Goal: Task Accomplishment & Management: Manage account settings

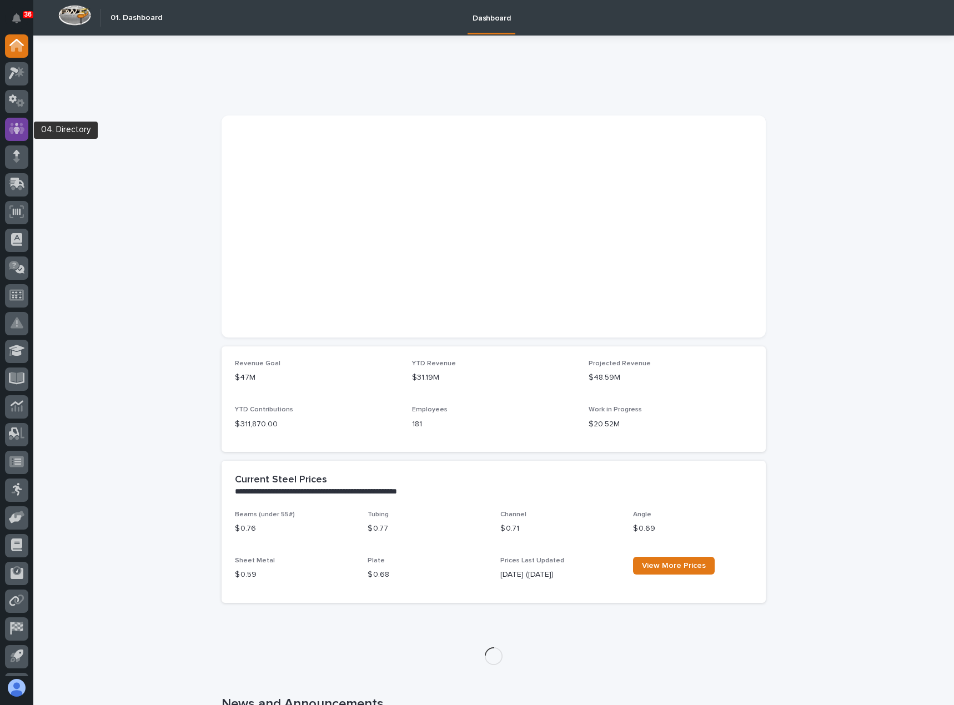
click at [16, 131] on icon at bounding box center [16, 128] width 7 height 11
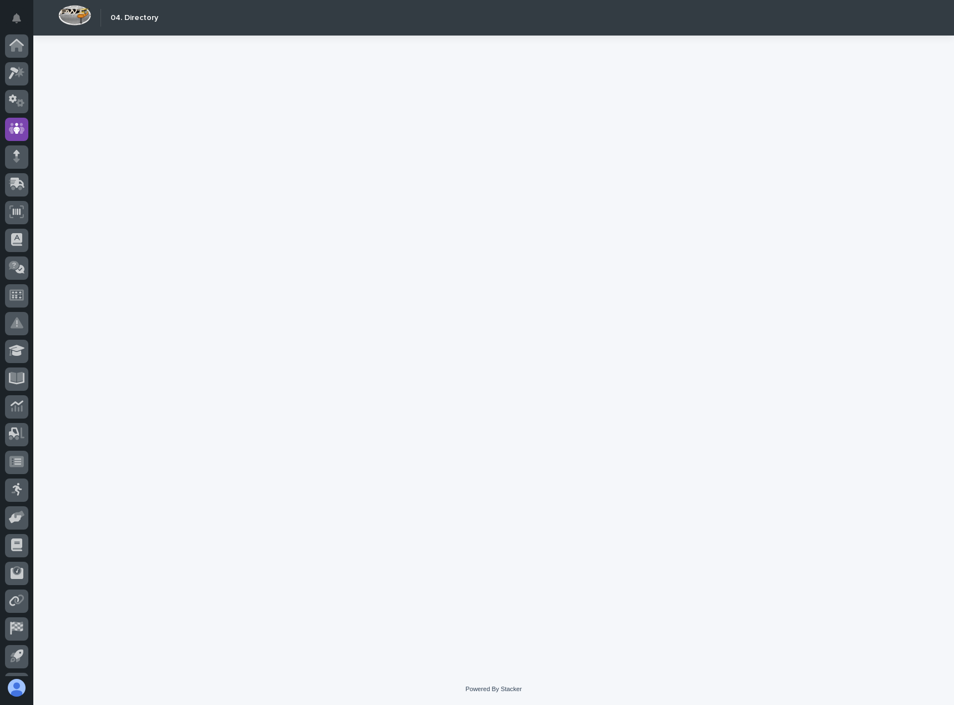
scroll to position [52, 0]
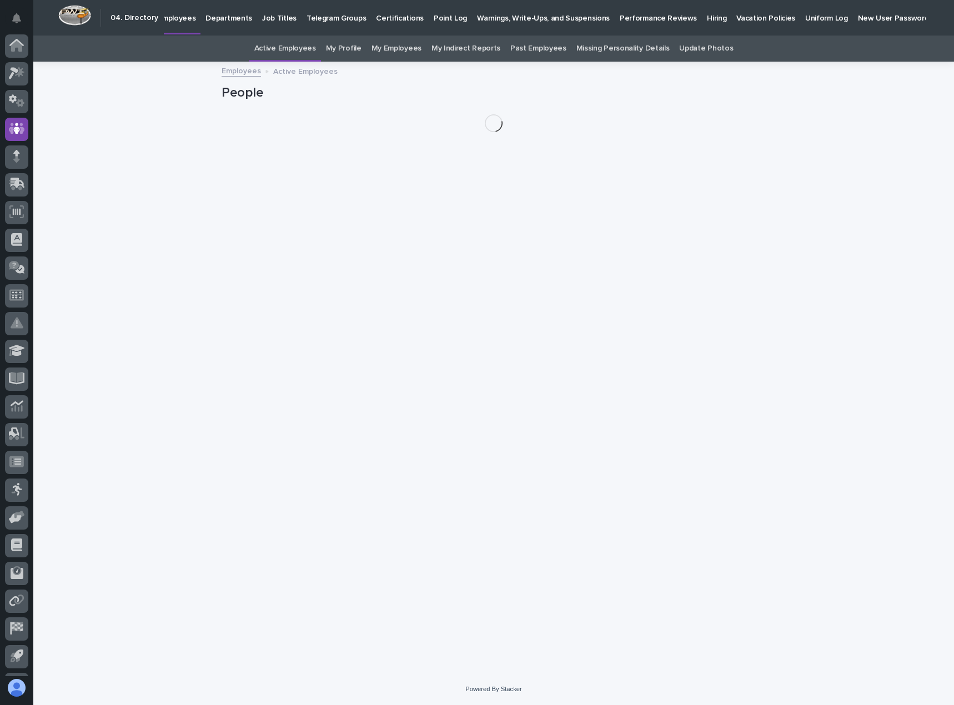
scroll to position [52, 0]
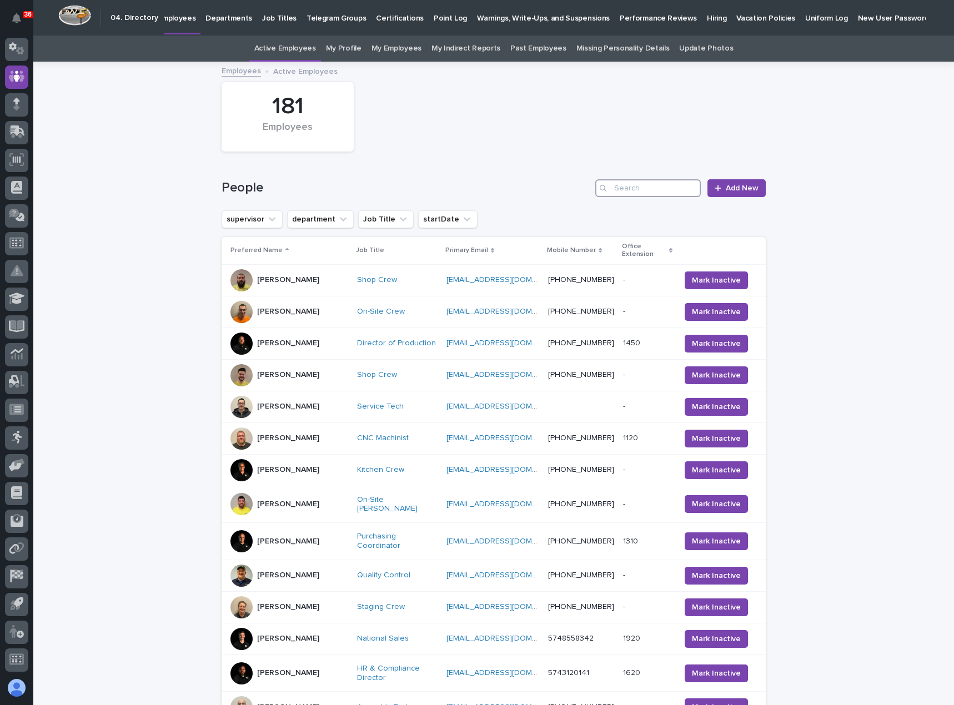
click at [670, 188] on input "Search" at bounding box center [648, 188] width 106 height 18
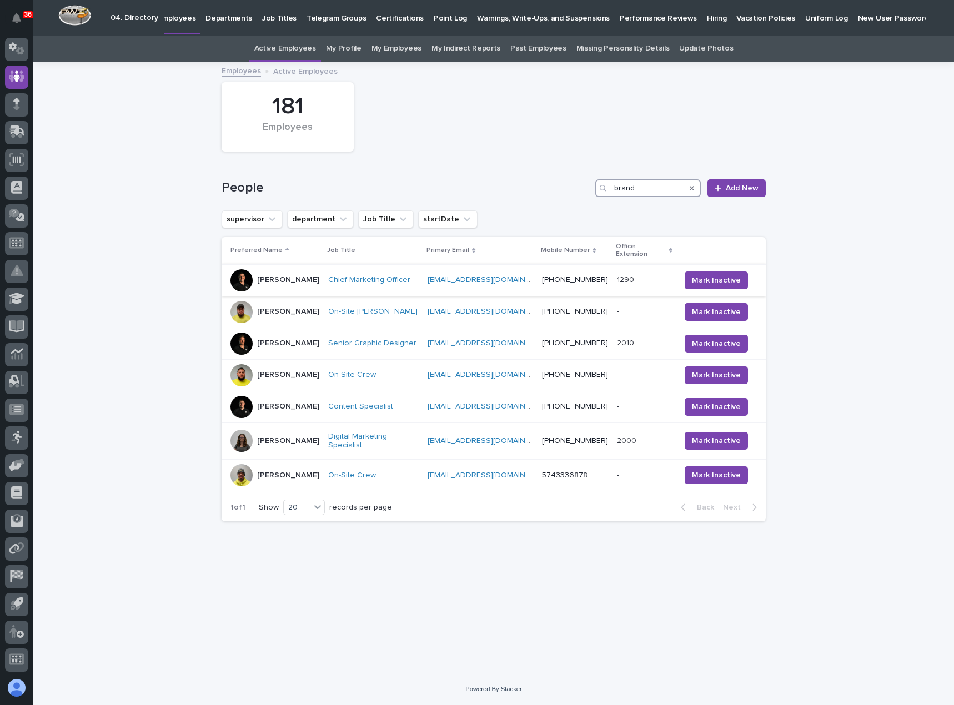
type input "brand"
click at [287, 277] on div "[PERSON_NAME]" at bounding box center [288, 280] width 62 height 18
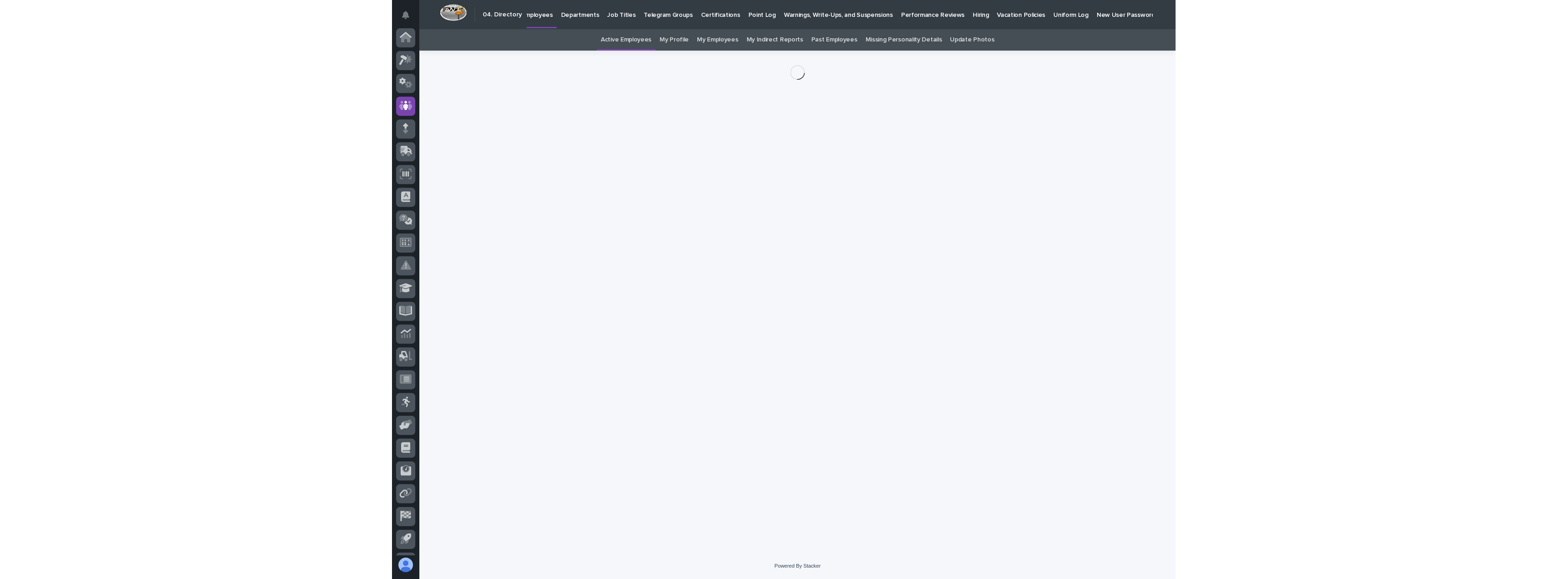
scroll to position [43, 0]
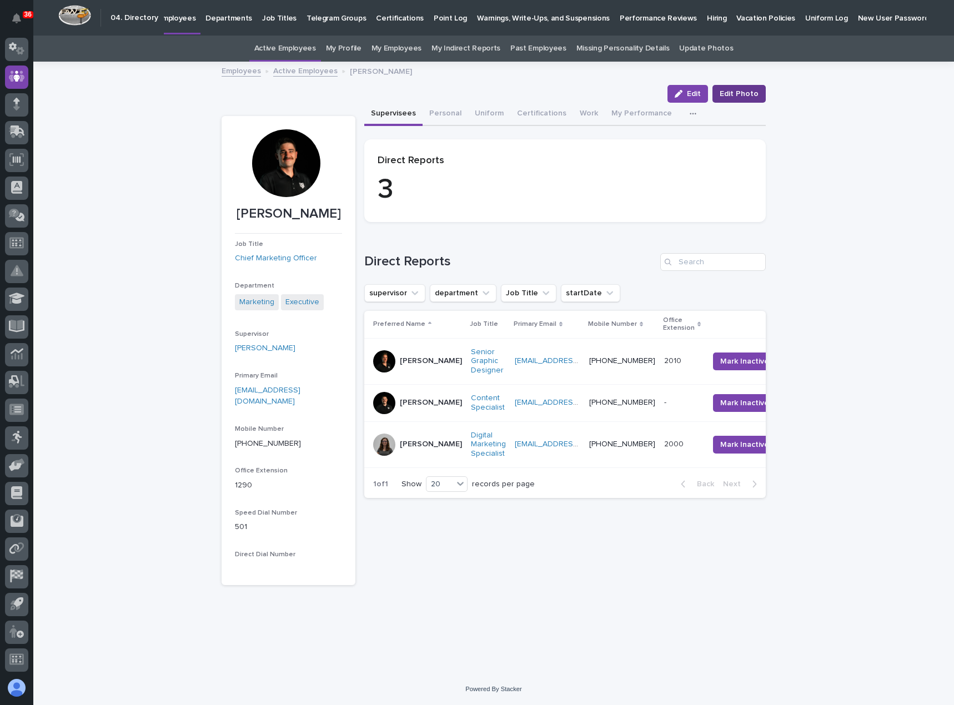
click at [734, 92] on span "Edit Photo" at bounding box center [739, 93] width 39 height 11
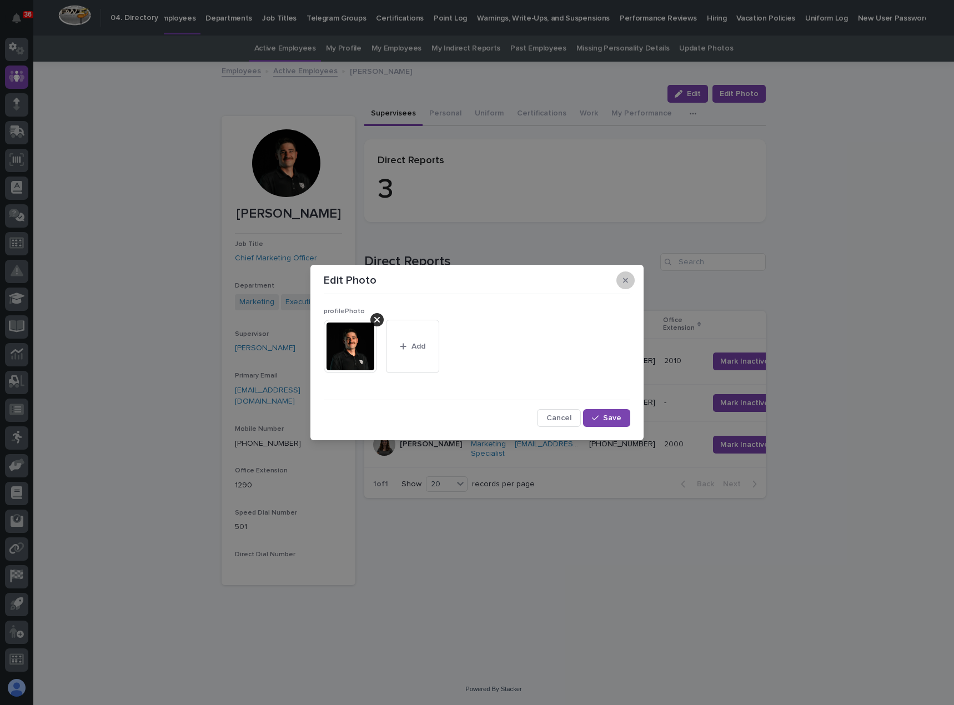
click at [625, 281] on icon "button" at bounding box center [625, 280] width 5 height 5
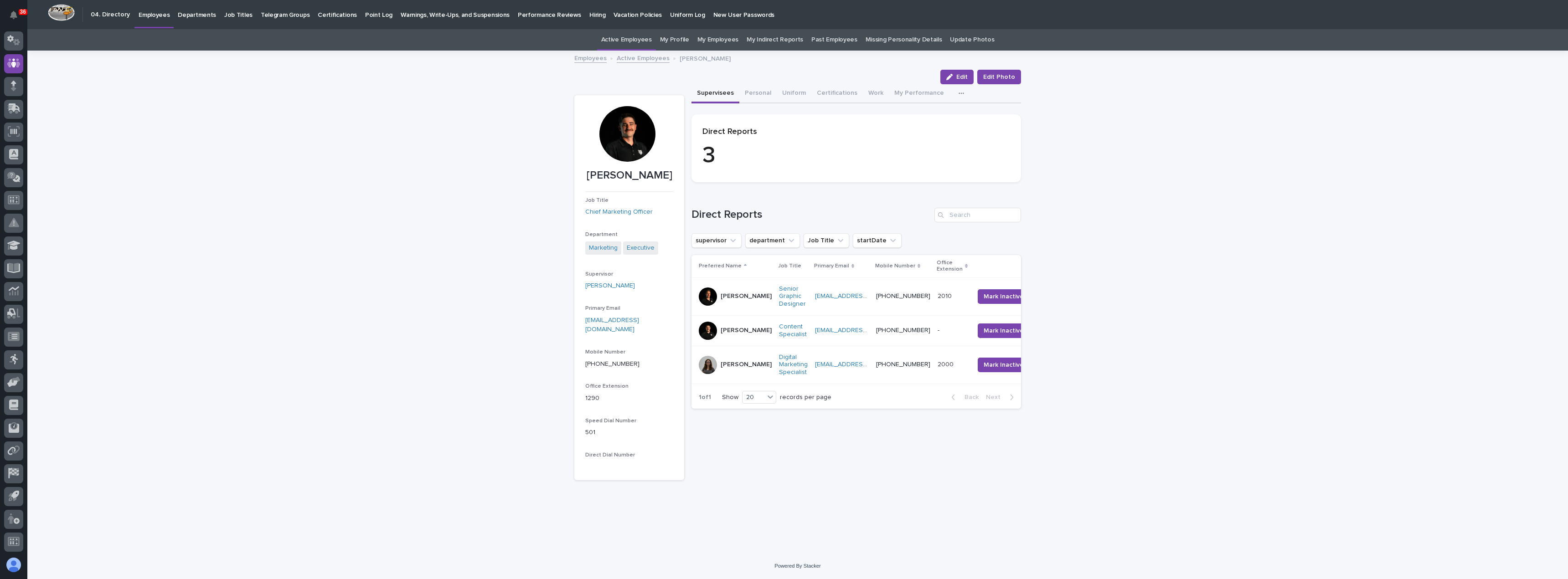
scroll to position [43, 0]
click at [783, 79] on span "Edit Photo" at bounding box center [999, 76] width 32 height 9
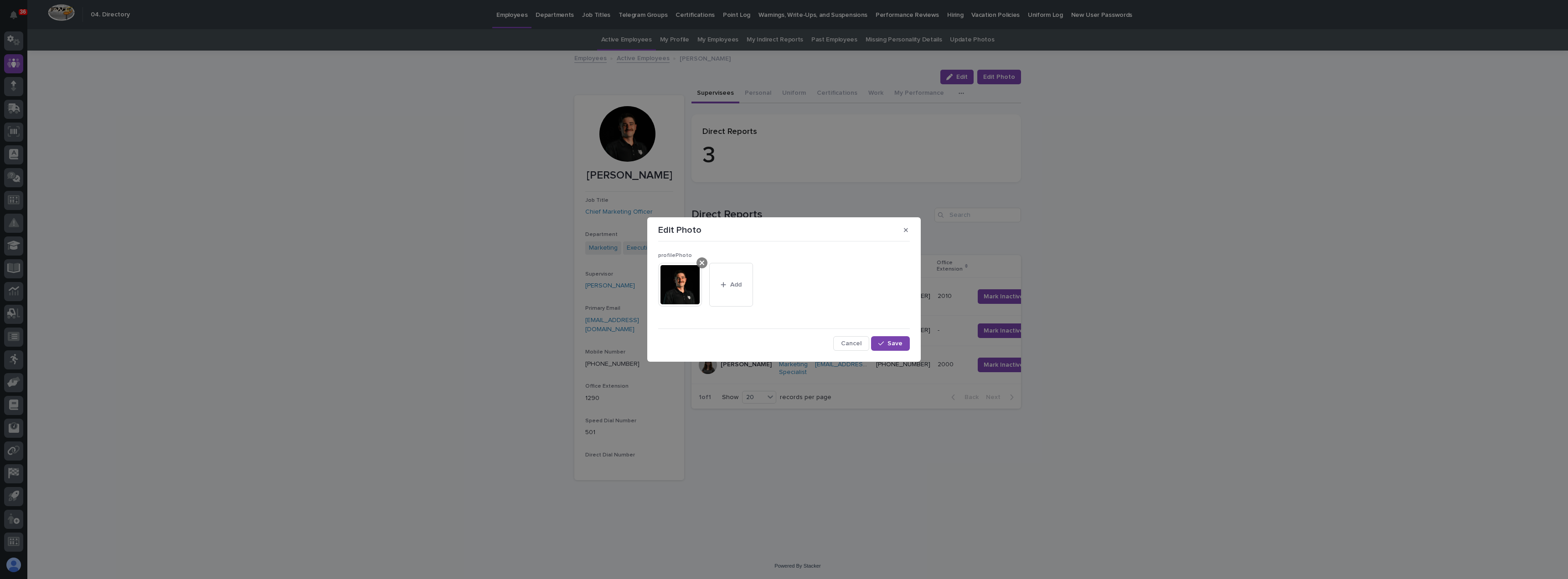
click at [702, 263] on icon at bounding box center [702, 263] width 5 height 5
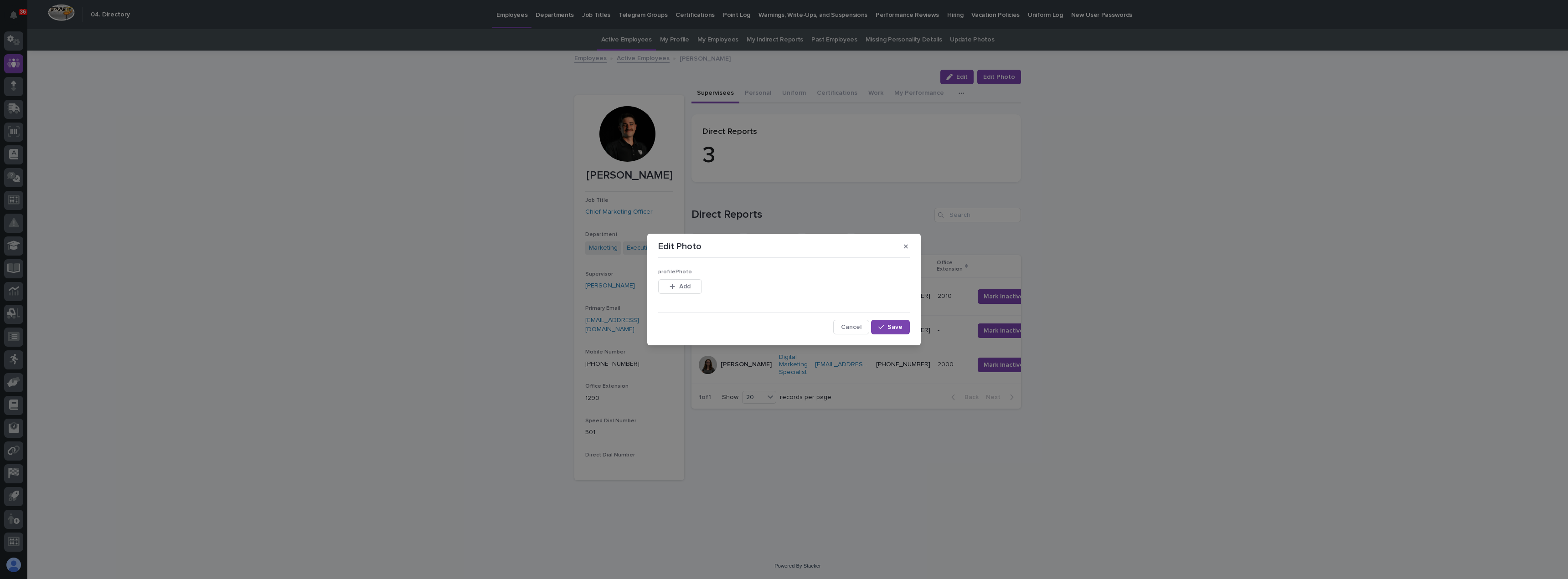
click at [677, 286] on div "button" at bounding box center [674, 287] width 9 height 7
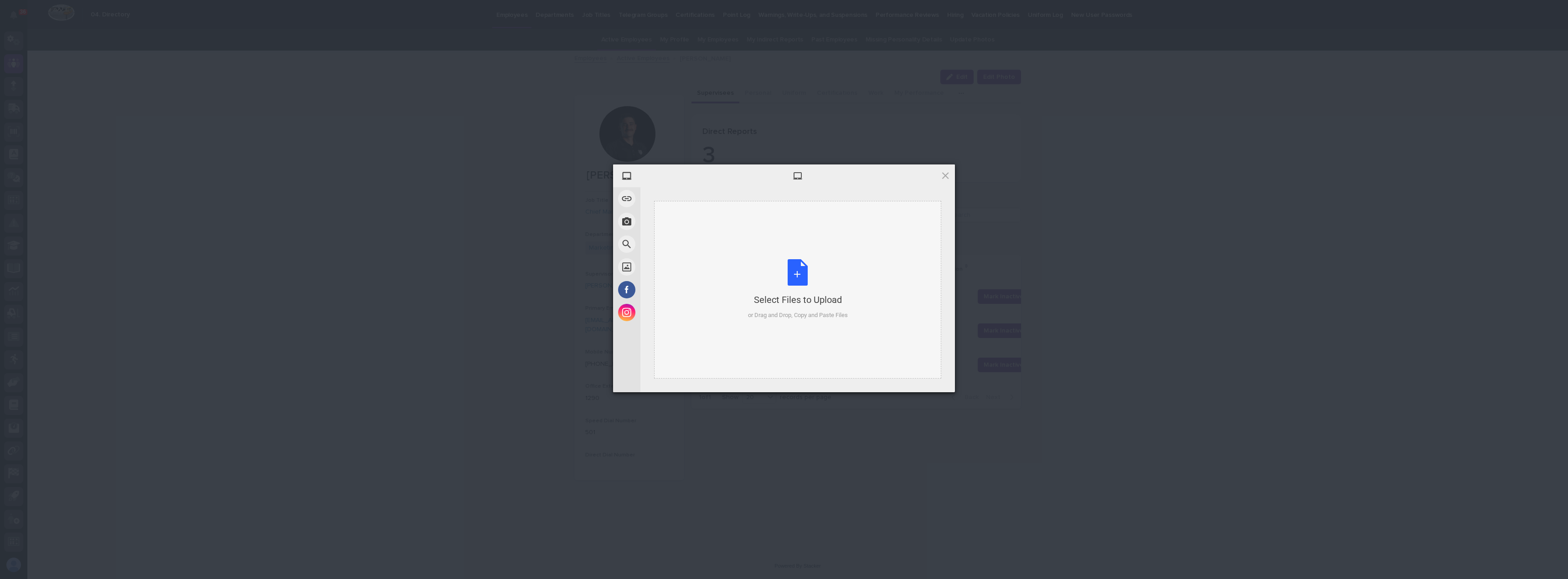
click at [783, 291] on div "Select Files to Upload or Drag and Drop, Copy and Paste Files" at bounding box center [798, 290] width 100 height 61
click at [783, 381] on span "Upload 1" at bounding box center [927, 380] width 18 height 7
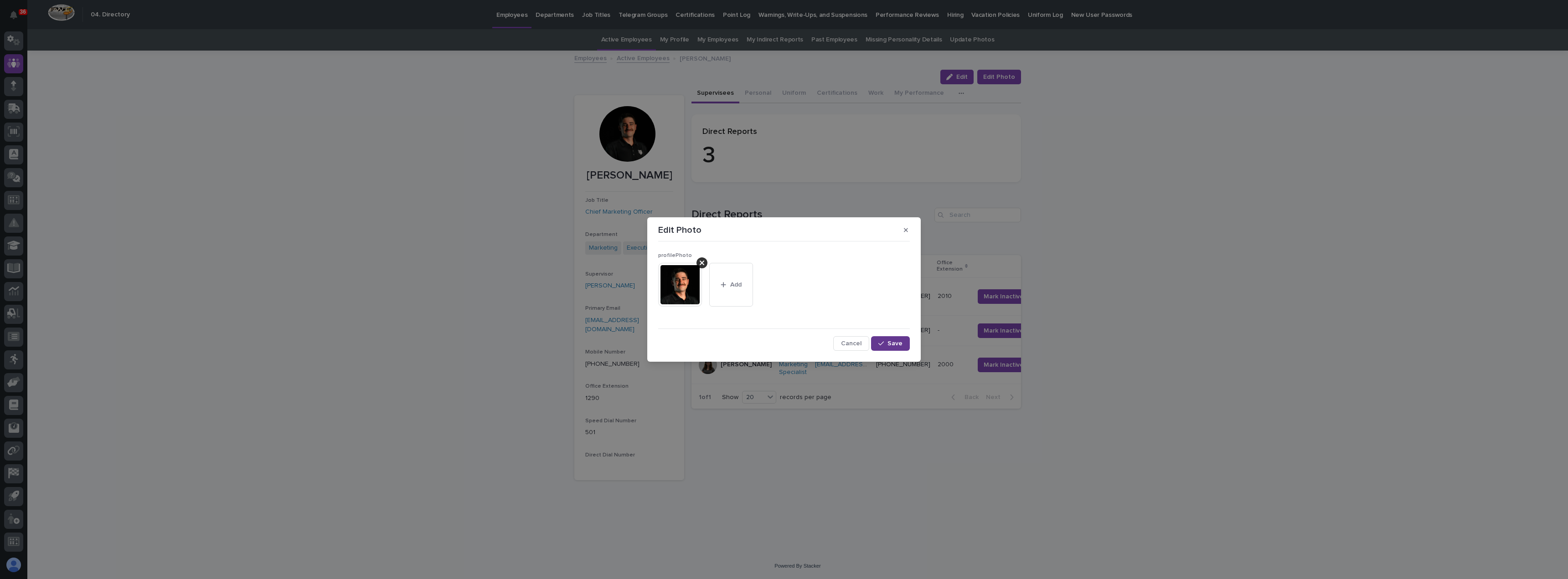
click at [783, 339] on button "Save" at bounding box center [890, 344] width 39 height 15
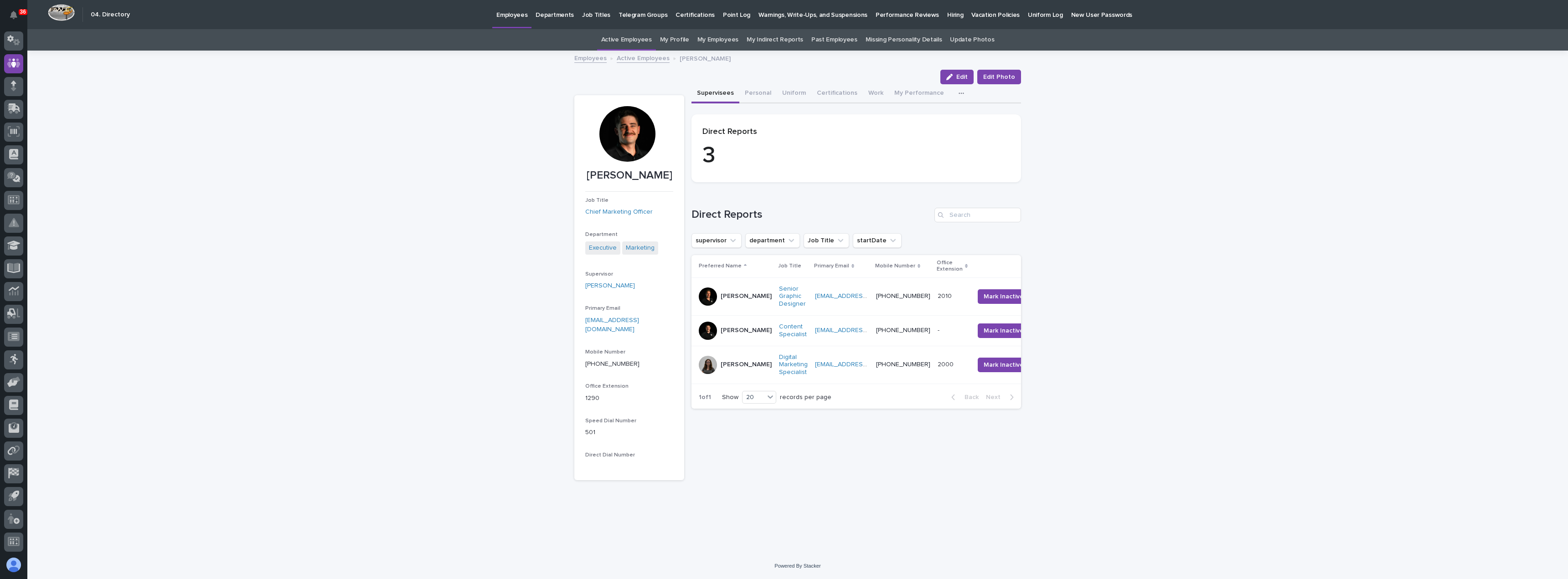
click at [638, 39] on link "Active Employees" at bounding box center [627, 40] width 51 height 21
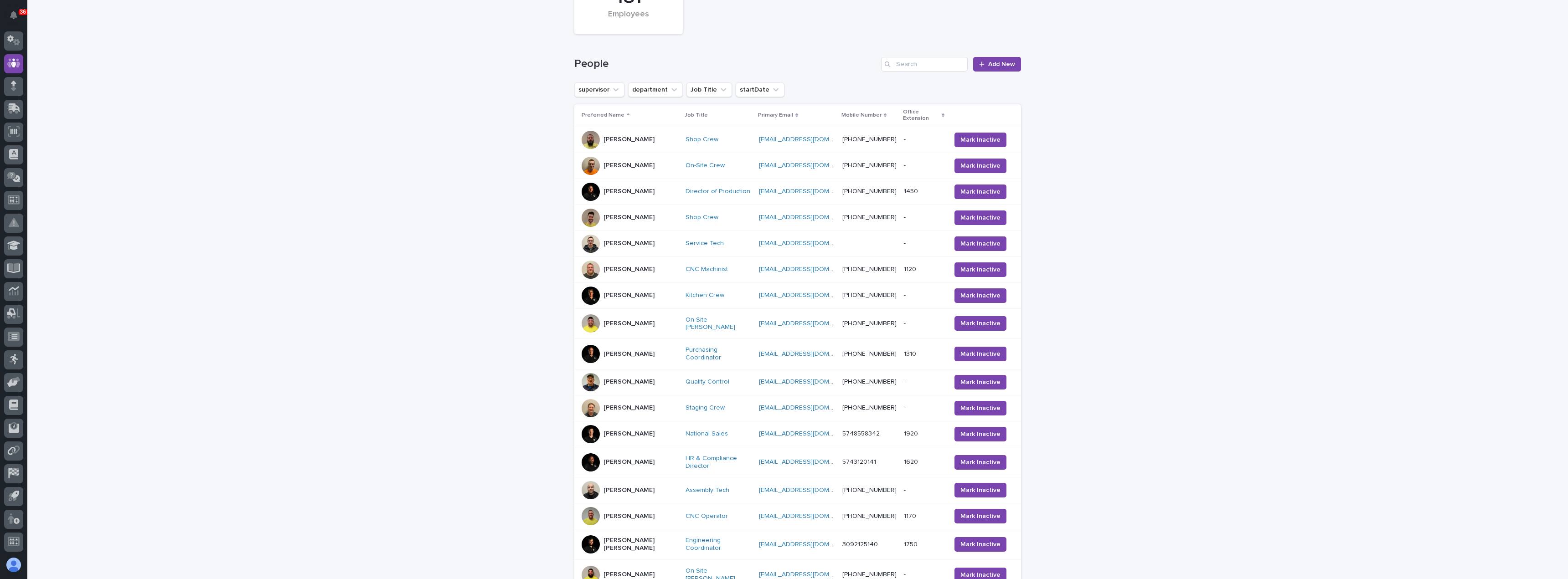
scroll to position [91, 0]
click at [783, 62] on input "Search" at bounding box center [925, 63] width 87 height 15
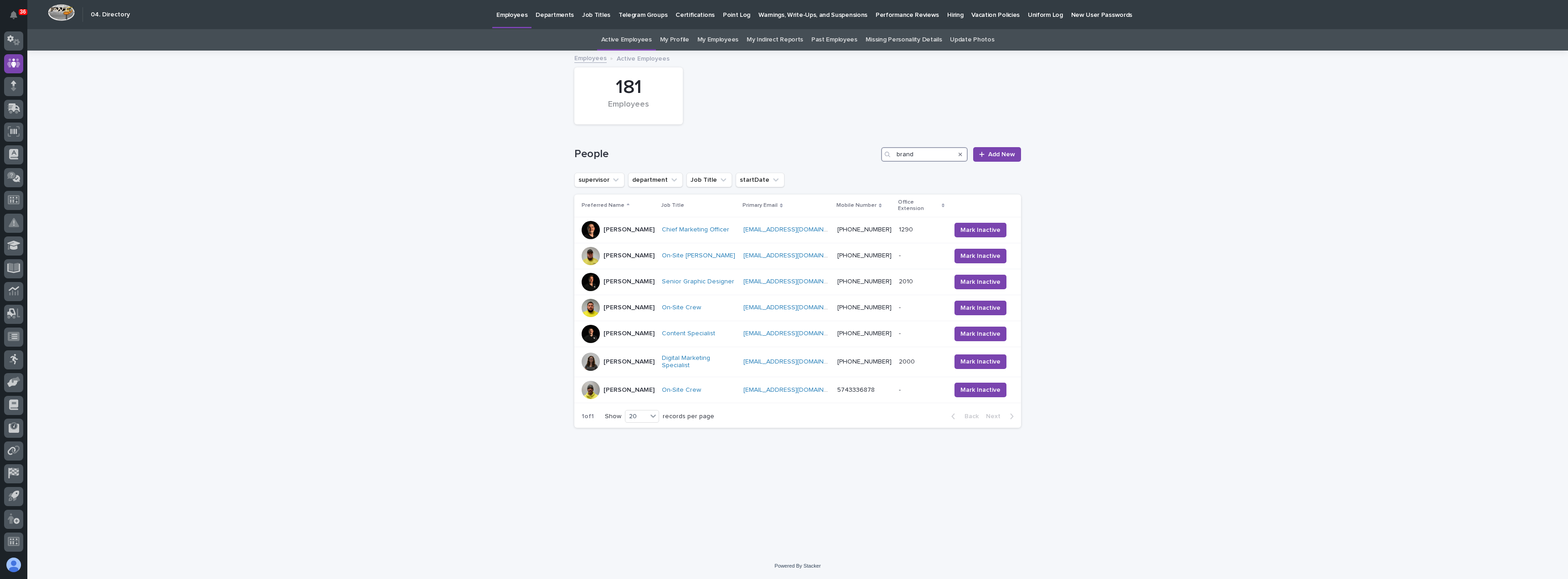
type input "brand"
click at [589, 223] on div at bounding box center [591, 230] width 18 height 18
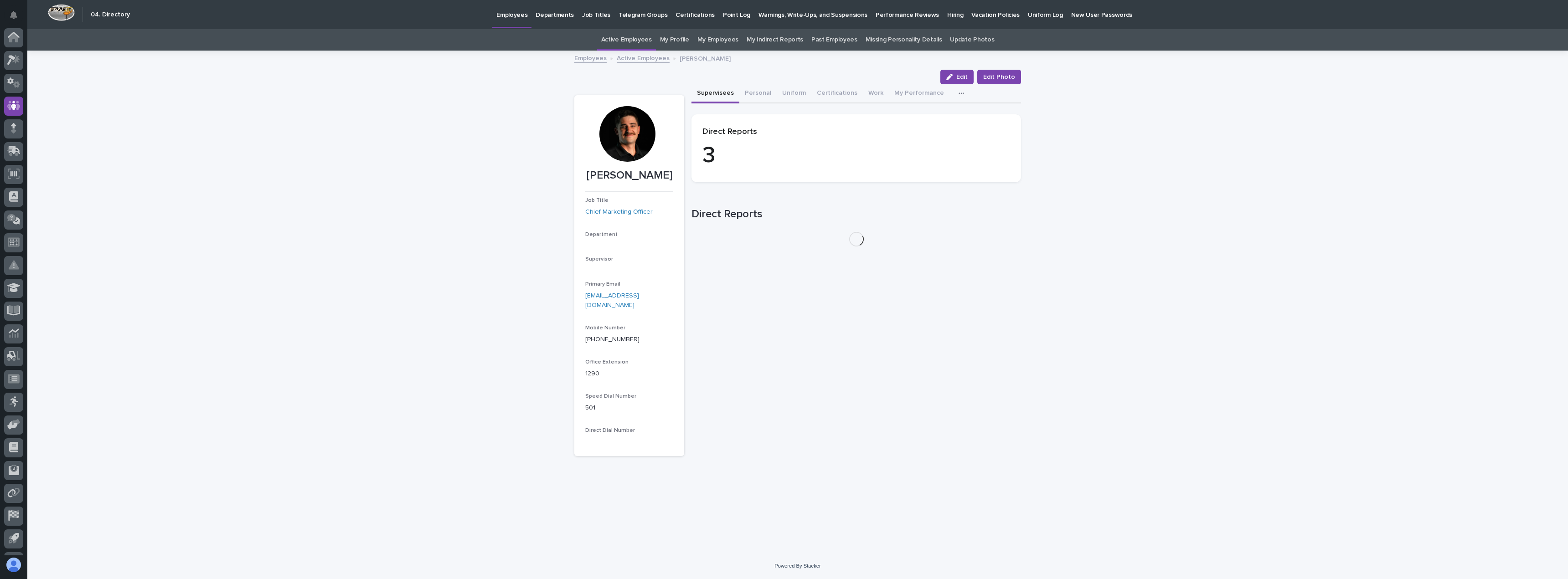
scroll to position [43, 0]
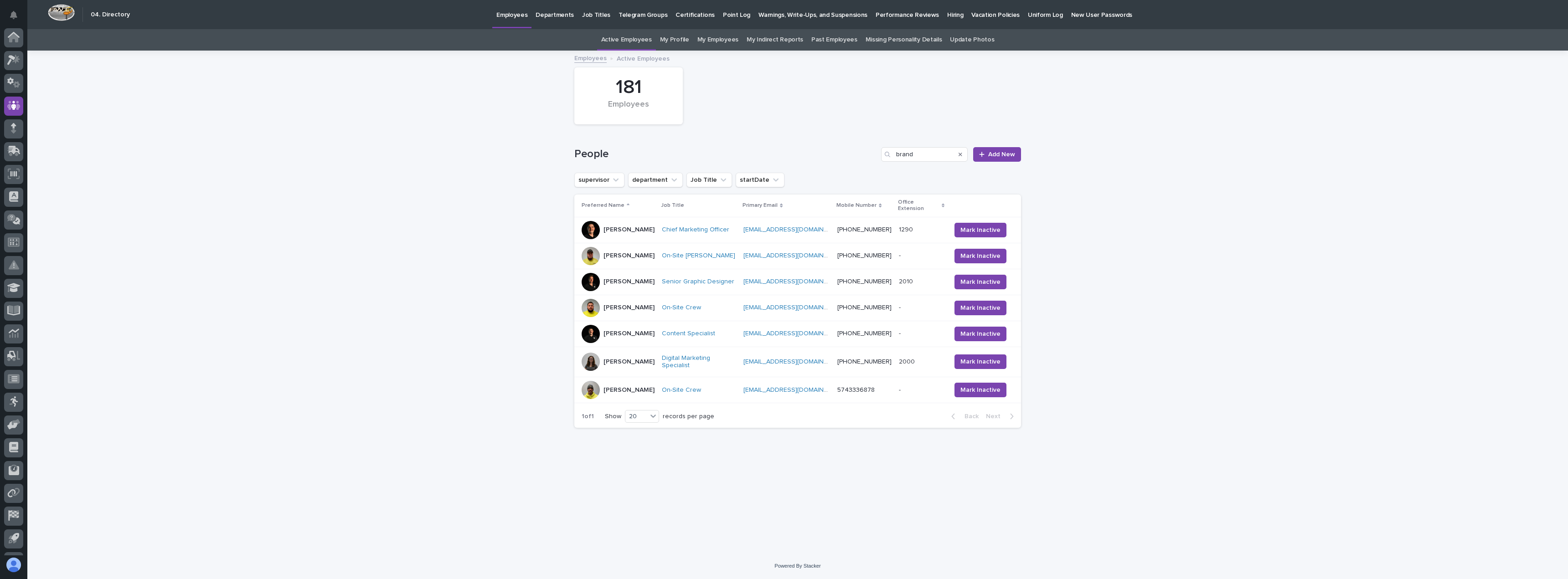
scroll to position [43, 0]
